Goal: Task Accomplishment & Management: Manage account settings

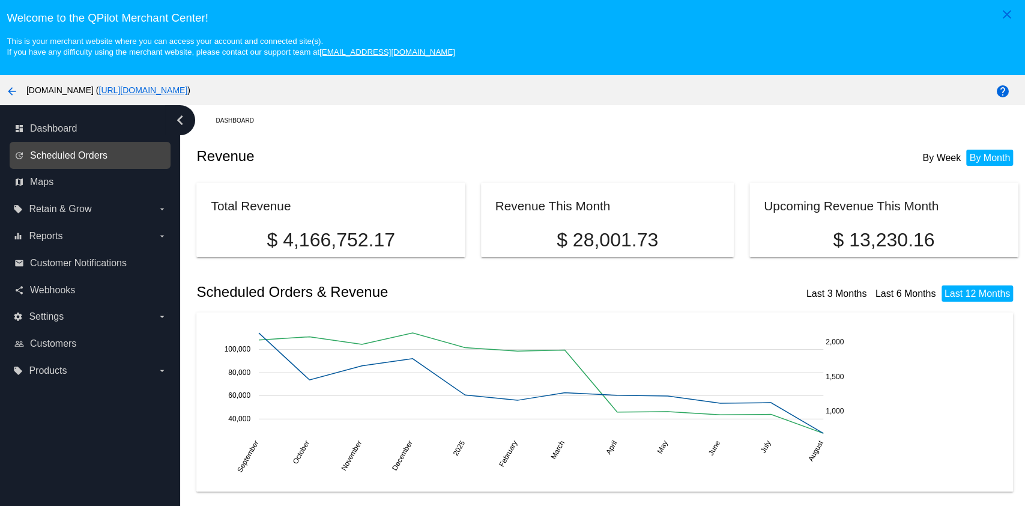
click at [34, 155] on span "Scheduled Orders" at bounding box center [68, 155] width 77 height 11
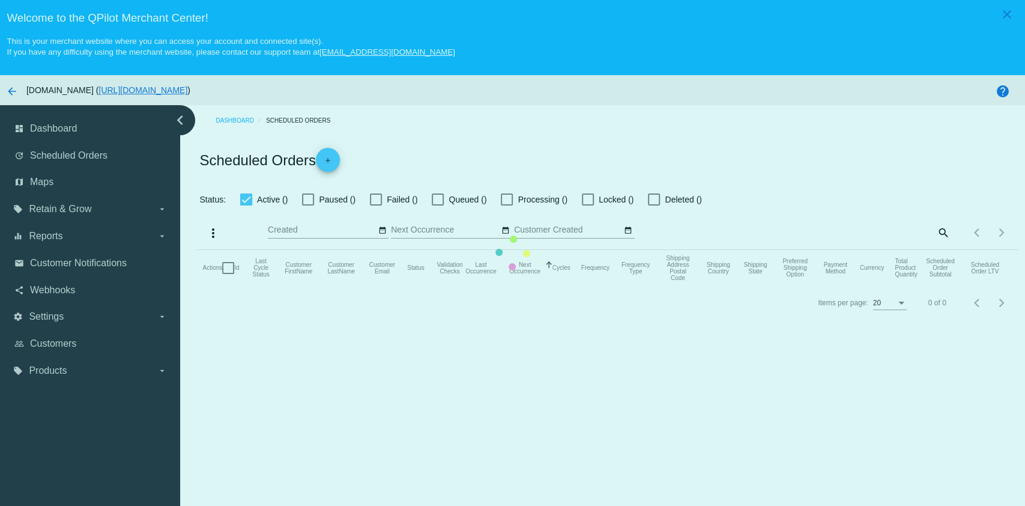
checkbox input "true"
